Goal: Information Seeking & Learning: Learn about a topic

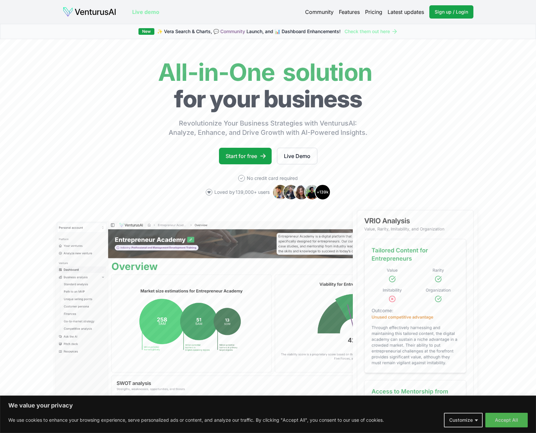
click at [371, 12] on link "Pricing" at bounding box center [373, 12] width 17 height 8
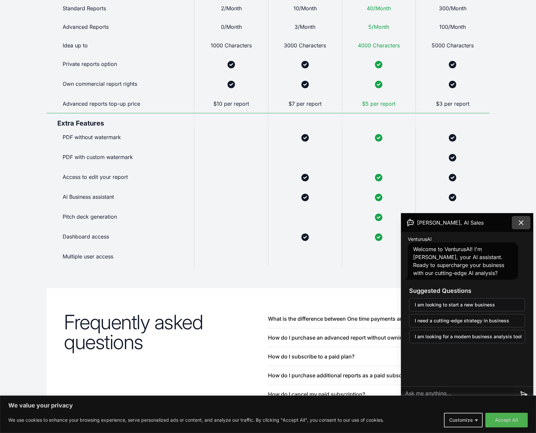
scroll to position [431, 0]
click at [519, 221] on icon at bounding box center [521, 223] width 4 height 4
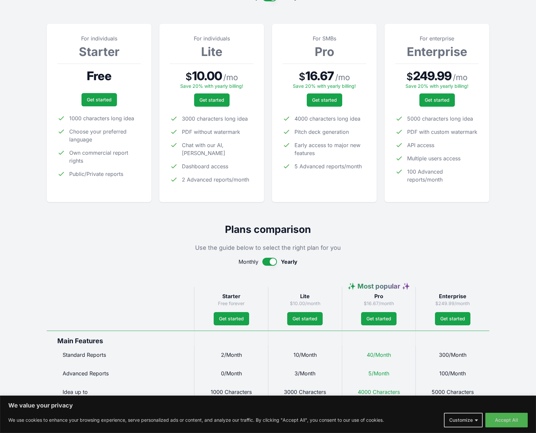
scroll to position [0, 0]
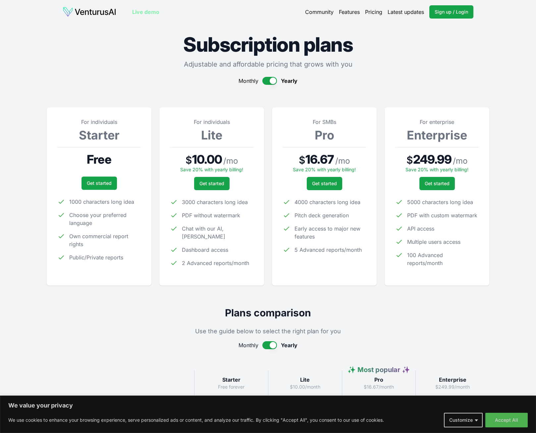
click at [147, 10] on link "Live demo" at bounding box center [145, 12] width 27 height 8
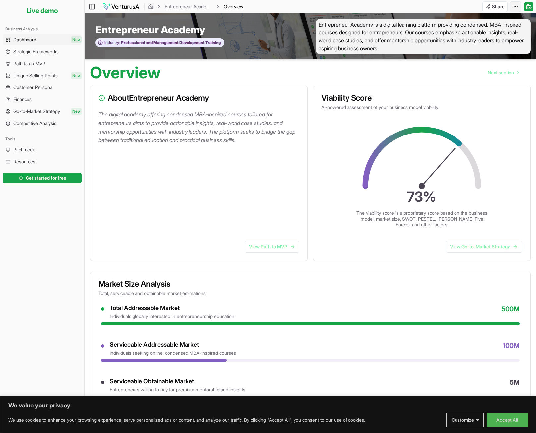
click at [512, 8] on html "We value your privacy We use cookies to enhance your browsing experience, serve…" at bounding box center [268, 216] width 536 height 433
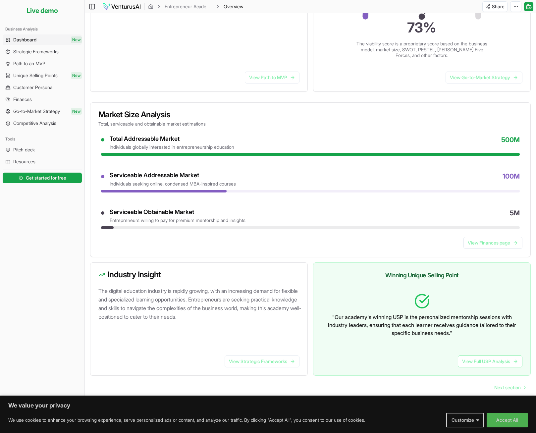
scroll to position [37, 0]
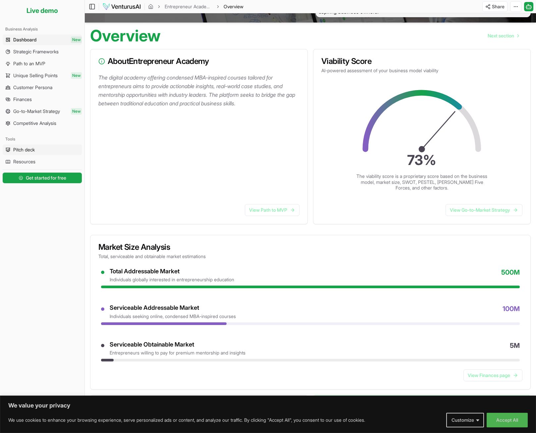
click at [24, 149] on span "Pitch deck" at bounding box center [24, 150] width 22 height 7
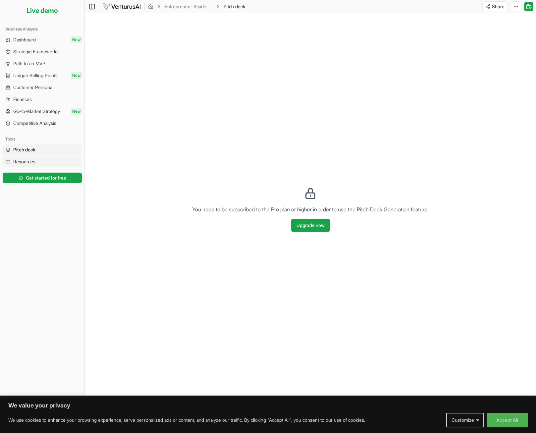
click at [18, 161] on span "Resources" at bounding box center [24, 161] width 22 height 7
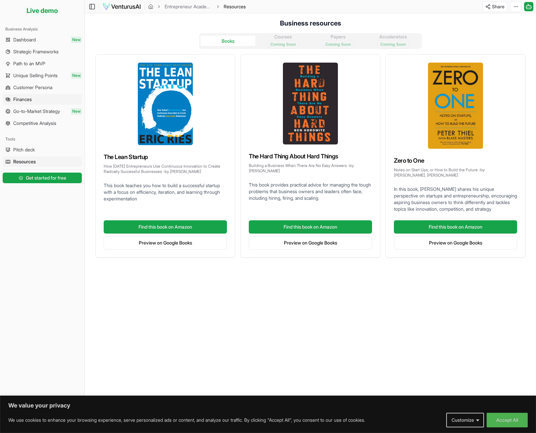
click at [26, 99] on span "Finances" at bounding box center [22, 99] width 19 height 7
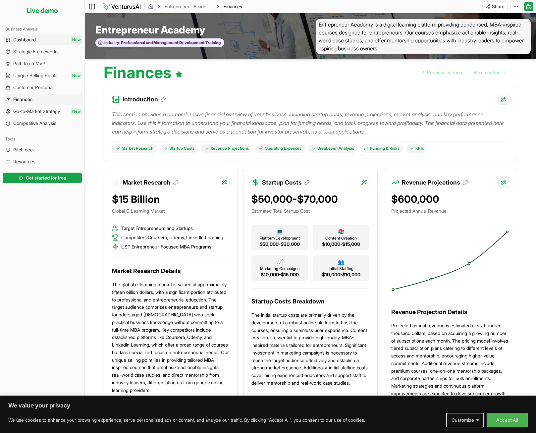
click at [34, 38] on span "Dashboard" at bounding box center [24, 39] width 23 height 7
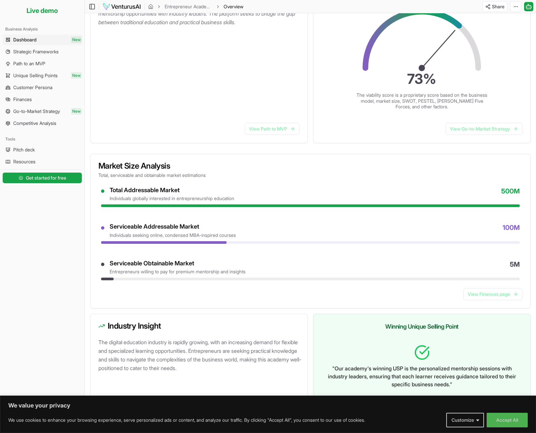
scroll to position [70, 0]
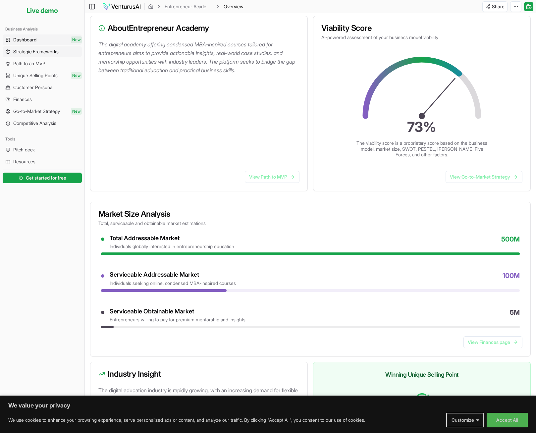
click at [67, 52] on link "Strategic Frameworks" at bounding box center [42, 51] width 79 height 11
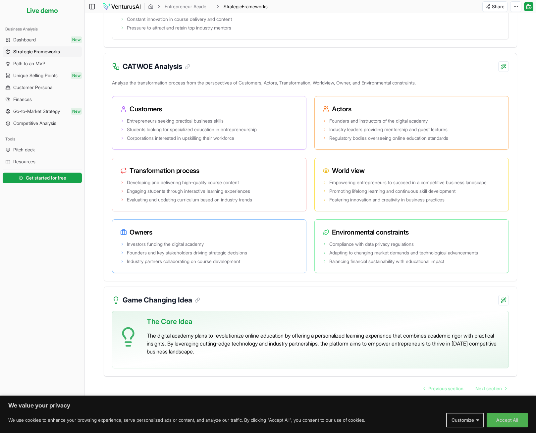
scroll to position [1031, 0]
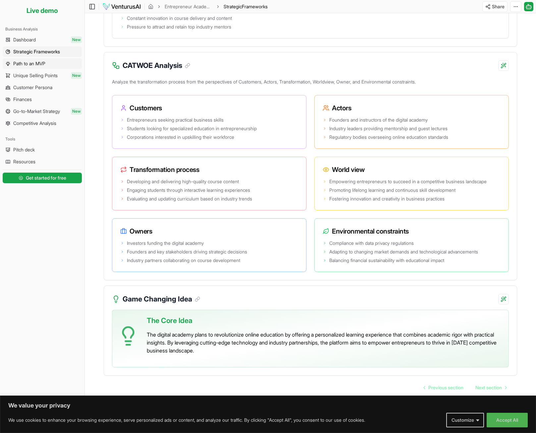
click at [14, 67] on link "Path to an MVP" at bounding box center [42, 63] width 79 height 11
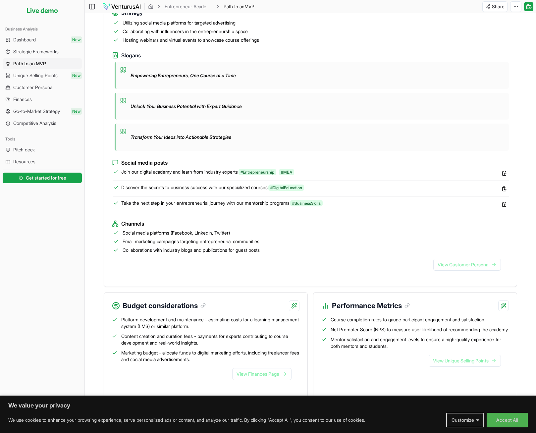
scroll to position [472, 0]
